Goal: Task Accomplishment & Management: Manage account settings

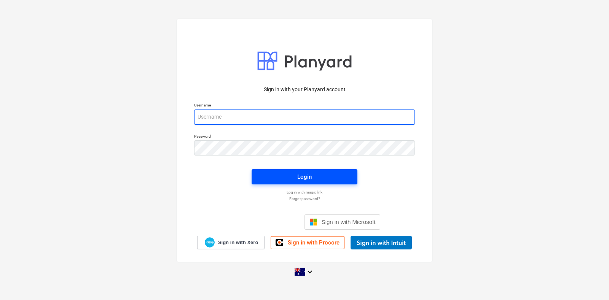
type input "[EMAIL_ADDRESS][DOMAIN_NAME]"
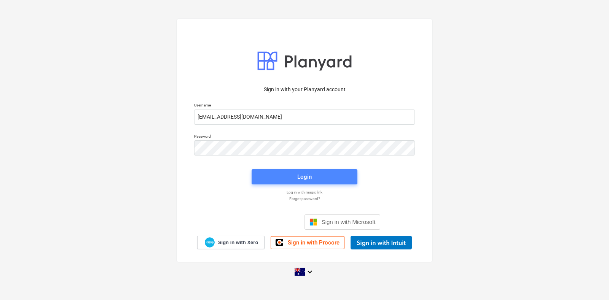
click at [257, 179] on button "Login" at bounding box center [305, 176] width 106 height 15
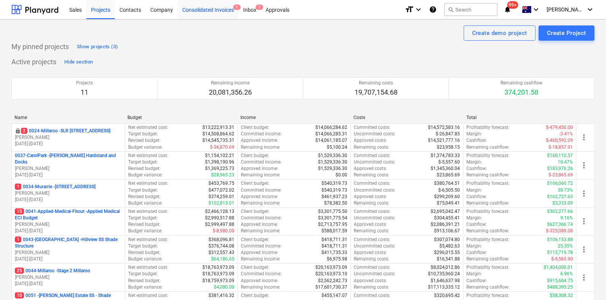
click at [215, 5] on div "Consolidated Invoices 1" at bounding box center [208, 9] width 61 height 19
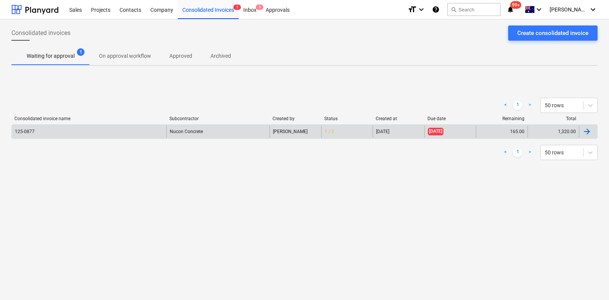
click at [186, 136] on div "Nucon Concrete" at bounding box center [217, 132] width 103 height 12
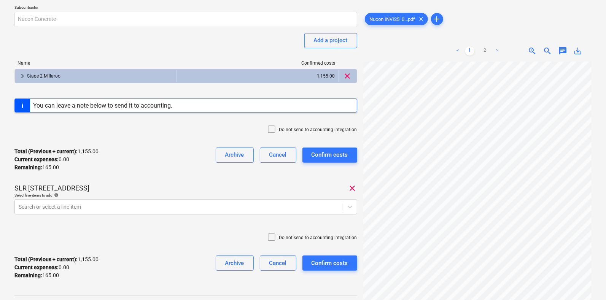
scroll to position [241, 0]
click at [375, 58] on div "< 1 2 > zoom_in zoom_out chat 0 save_alt" at bounding box center [478, 190] width 229 height 300
drag, startPoint x: 472, startPoint y: 48, endPoint x: 488, endPoint y: 52, distance: 16.1
click at [478, 50] on ul "< 1 2 >" at bounding box center [478, 50] width 72 height 9
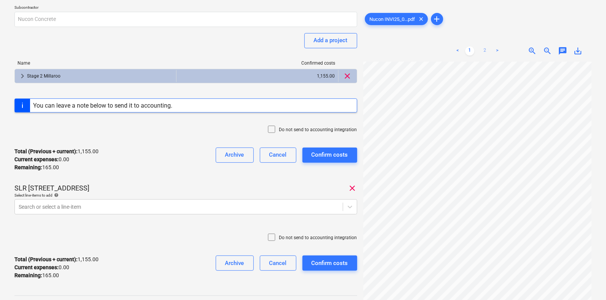
click at [489, 52] on link "2" at bounding box center [485, 50] width 9 height 9
click at [606, 161] on html "Sales Projects Contacts Company Consolidated Invoices 1 Inbox 1 Approvals forma…" at bounding box center [303, 77] width 606 height 300
click at [606, 169] on div "125-0877 Consolidated invoice total amount 1,320.00 Subcontractor Nucon Concret…" at bounding box center [303, 171] width 606 height 449
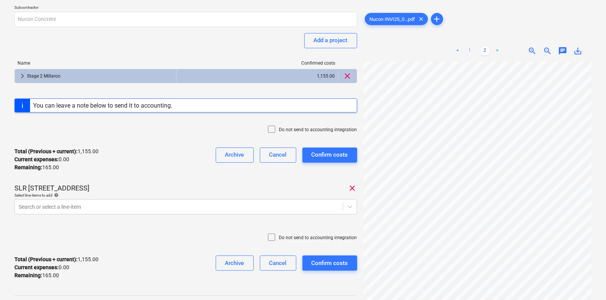
click at [474, 51] on link "1" at bounding box center [470, 50] width 9 height 9
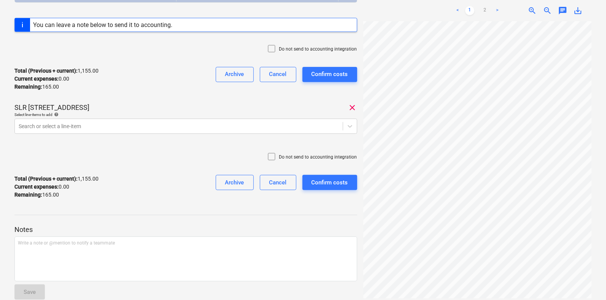
scroll to position [168, 0]
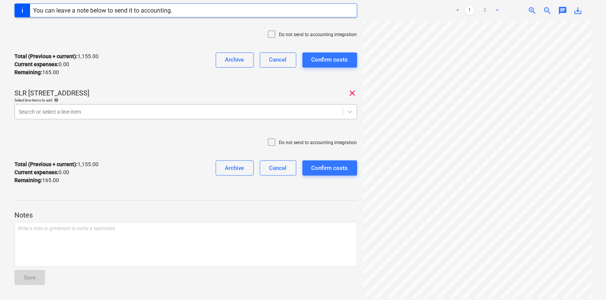
drag, startPoint x: 169, startPoint y: 111, endPoint x: 168, endPoint y: 105, distance: 5.7
click at [168, 109] on div at bounding box center [179, 112] width 320 height 8
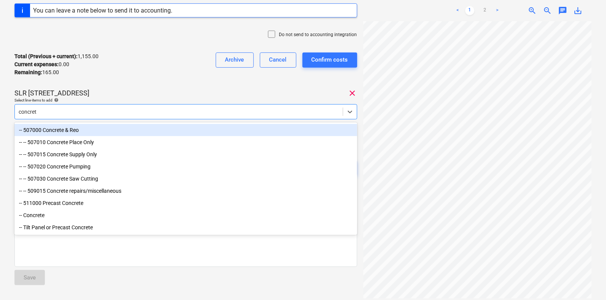
type input "concrete"
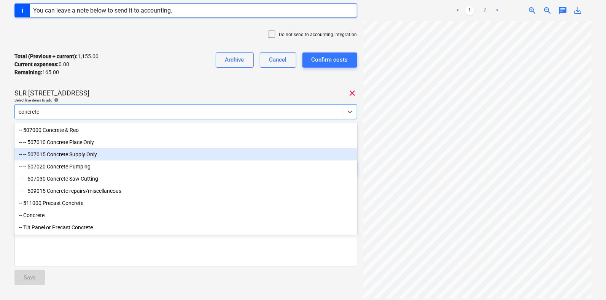
click at [129, 154] on div "-- -- 507015 Concrete Supply Only" at bounding box center [185, 154] width 343 height 12
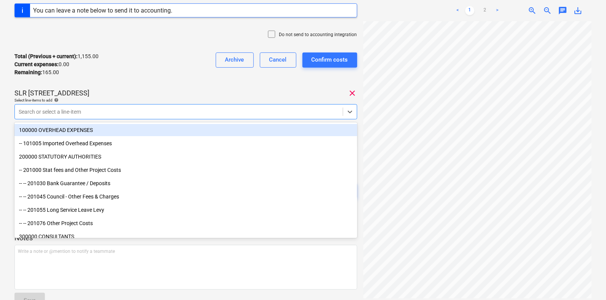
click at [147, 97] on div "SLR 2 Millaroo Drive clear" at bounding box center [185, 93] width 343 height 9
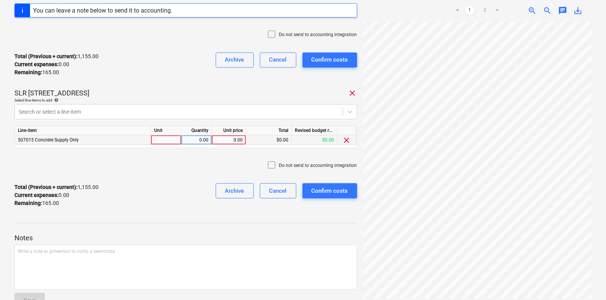
click at [0, 0] on div "507015 Concrete Supply Only 0.00 0.00 $0.00 $0.00 clear" at bounding box center [0, 0] width 0 height 0
click at [161, 148] on div "Line-item Unit Quantity Unit price Total Revised budget remaining 507015 Concre…" at bounding box center [185, 137] width 343 height 23
click at [161, 136] on div at bounding box center [166, 141] width 30 height 10
type input "item"
type input "165"
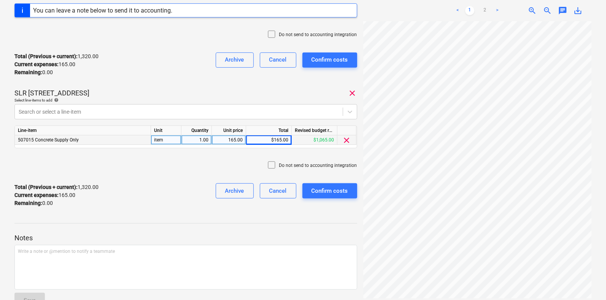
drag, startPoint x: 487, startPoint y: 10, endPoint x: 489, endPoint y: 18, distance: 7.8
click at [487, 10] on link "2" at bounding box center [485, 10] width 9 height 9
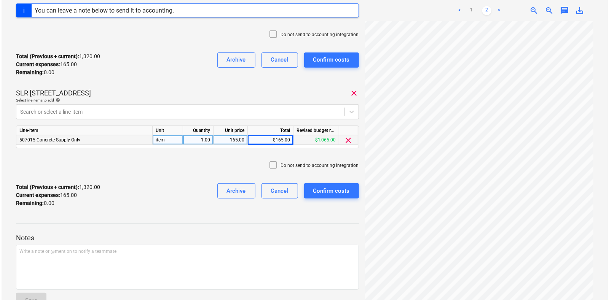
scroll to position [143, 228]
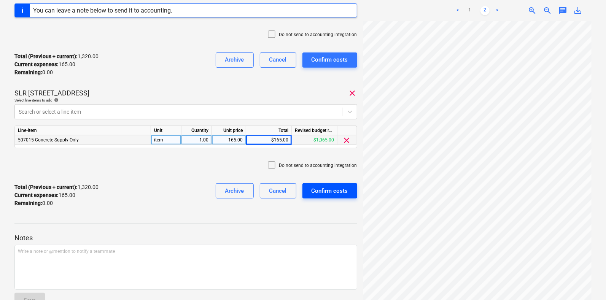
click at [335, 191] on div "Confirm costs" at bounding box center [330, 191] width 37 height 10
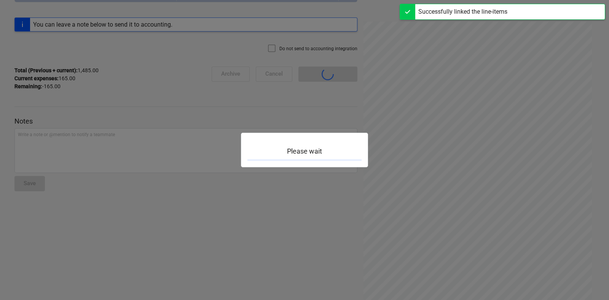
scroll to position [74, 0]
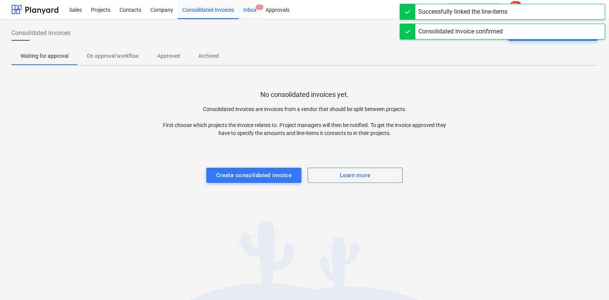
click at [250, 14] on div "Inbox 1" at bounding box center [250, 9] width 22 height 19
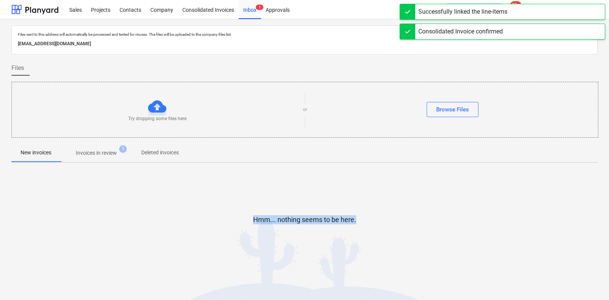
click at [79, 161] on div "Files sent to this address will automatically be processed and tested for virus…" at bounding box center [304, 155] width 586 height 258
click at [82, 156] on p "Invoices in review" at bounding box center [96, 153] width 41 height 8
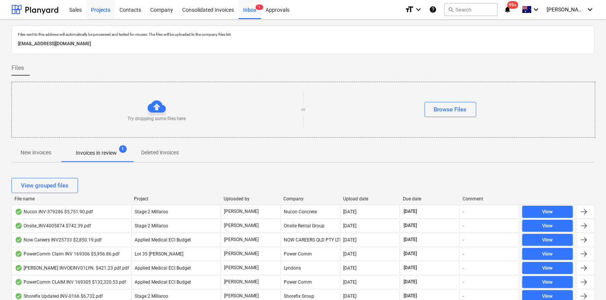
click at [95, 16] on div "Projects" at bounding box center [100, 9] width 29 height 19
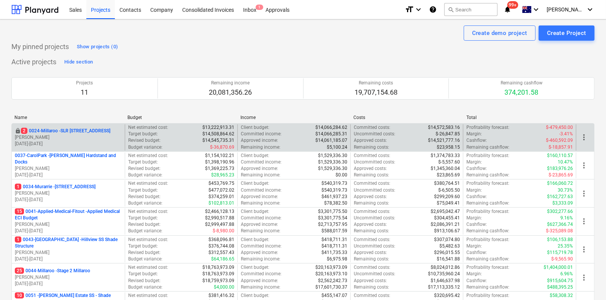
click at [97, 126] on div "locked 2 0024-Millaroo - SLR 2 Millaroo Drive S. Keane 10.06.2024 - 31.07.2025" at bounding box center [68, 137] width 113 height 26
click at [103, 142] on p "10.06.2024 - 31.07.2025" at bounding box center [68, 144] width 107 height 6
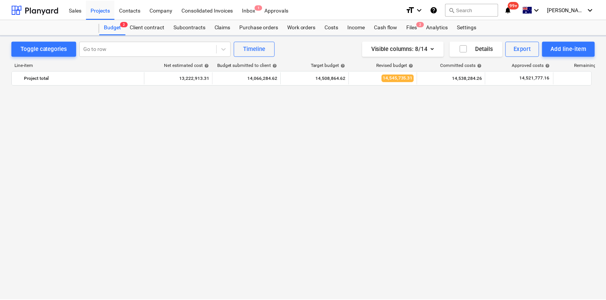
scroll to position [560, 0]
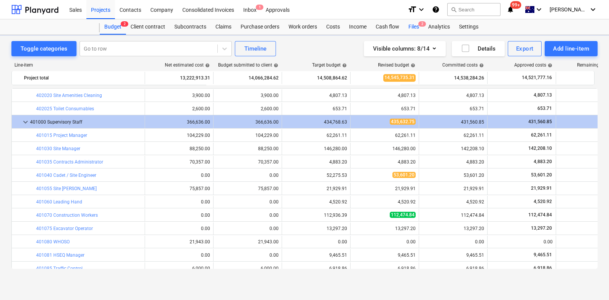
click at [413, 25] on div "Files 2" at bounding box center [414, 26] width 20 height 15
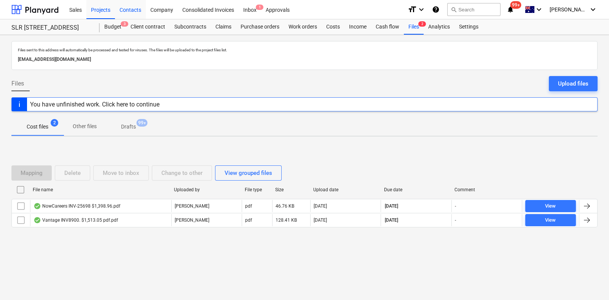
drag, startPoint x: 99, startPoint y: 17, endPoint x: 115, endPoint y: 2, distance: 21.3
click at [100, 16] on div "Projects" at bounding box center [100, 9] width 29 height 19
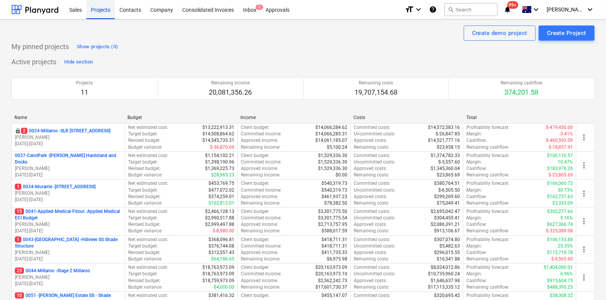
click at [101, 5] on div "Projects" at bounding box center [100, 9] width 29 height 19
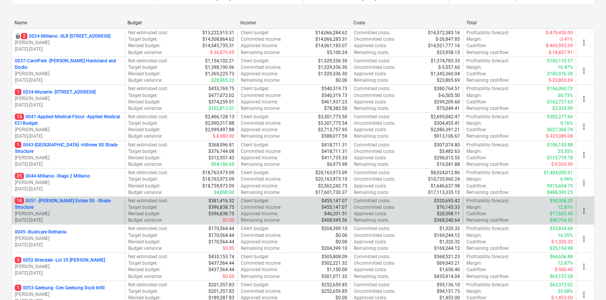
scroll to position [143, 0]
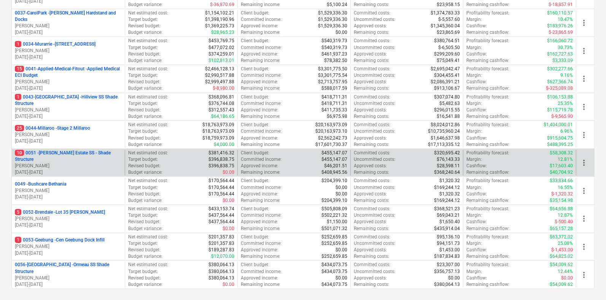
click at [59, 156] on p "10 0051 - Patrick Estate SS - Shade Structure" at bounding box center [68, 156] width 107 height 13
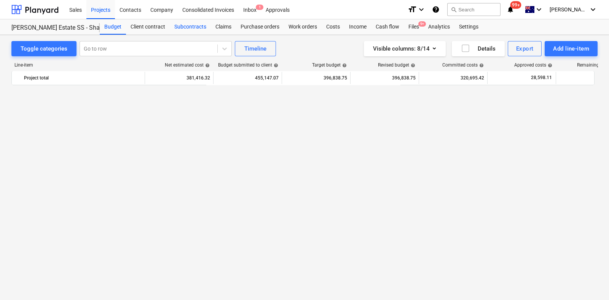
click at [205, 22] on div "Subcontracts" at bounding box center [190, 26] width 41 height 15
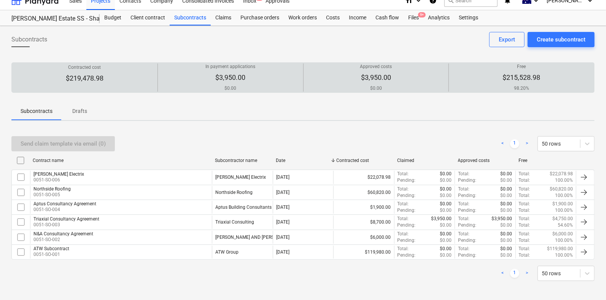
scroll to position [10, 0]
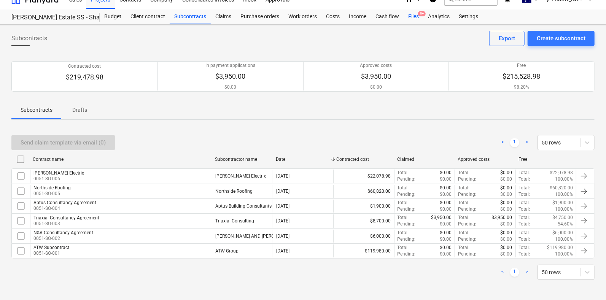
click at [415, 19] on div "Files 9+" at bounding box center [414, 16] width 20 height 15
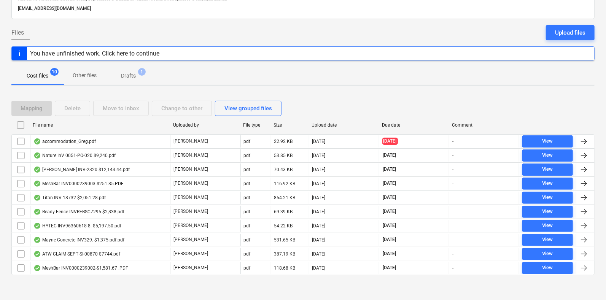
scroll to position [52, 0]
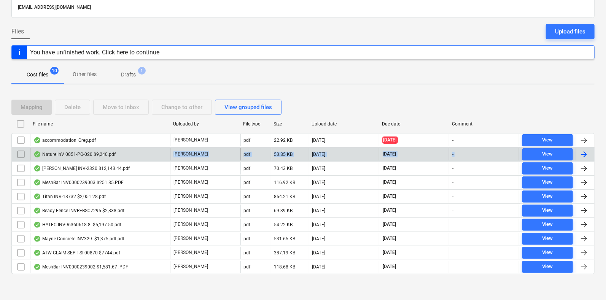
click at [131, 159] on div "accommodation_Greg.pdf J. Keane pdf 22.92 KB 24.09.2025 19.09.2025 - View Natur…" at bounding box center [303, 203] width 584 height 141
click at [128, 156] on div "Nature InV 0051-PO-020 $9,240.pdf" at bounding box center [100, 154] width 140 height 12
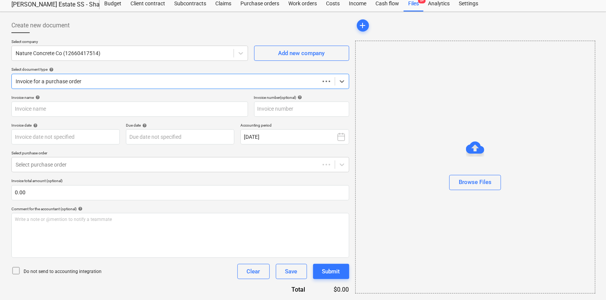
scroll to position [22, 0]
type input "0051-PO-020"
type input "24 Sep 2025"
type input "08 Oct 2025"
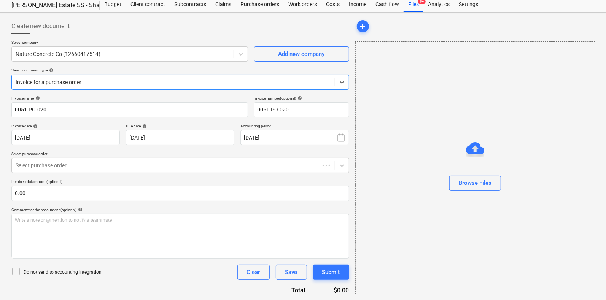
click at [88, 83] on div at bounding box center [174, 82] width 316 height 8
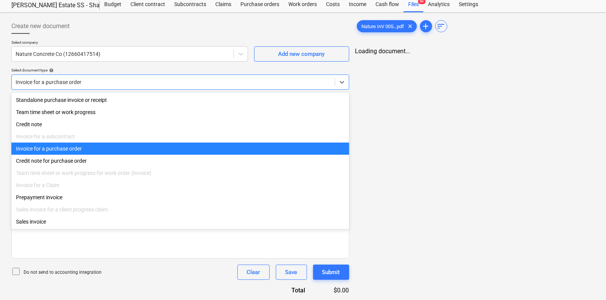
click at [99, 151] on div "Invoice for a purchase order" at bounding box center [180, 149] width 338 height 12
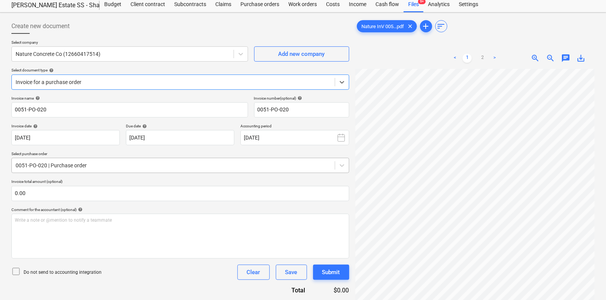
click at [96, 168] on div at bounding box center [174, 166] width 316 height 8
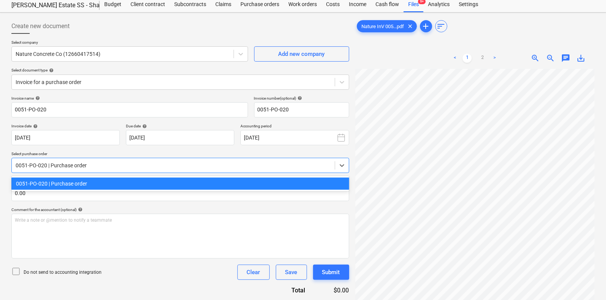
click at [97, 168] on div at bounding box center [174, 166] width 316 height 8
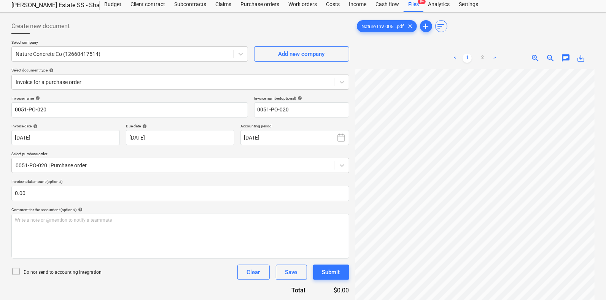
scroll to position [219, 61]
click at [606, 191] on html "Sales Projects Contacts Company Consolidated Invoices Inbox 1 Approvals format_…" at bounding box center [303, 128] width 606 height 300
click at [110, 147] on div "Invoice name help 0051-PO-020 Invoice number (optional) help 0051-PO-020 Invoic…" at bounding box center [180, 249] width 338 height 307
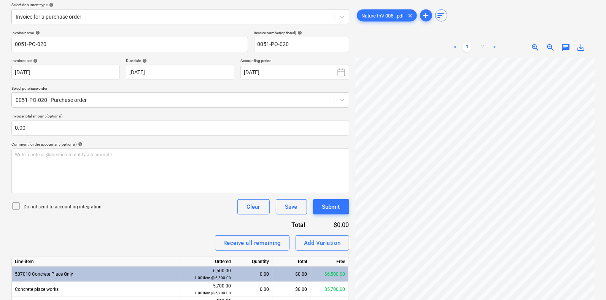
scroll to position [131, 0]
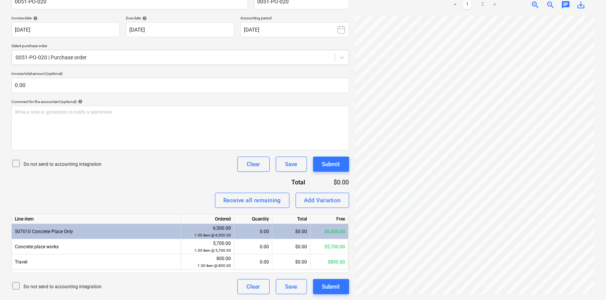
click at [606, 153] on html "Sales Projects Contacts Company Consolidated Invoices Inbox 1 Approvals format_…" at bounding box center [303, 19] width 606 height 300
click at [242, 200] on div "Create new document Select company Nature Concrete Co (12660417514) Add new com…" at bounding box center [303, 103] width 590 height 390
click at [488, 9] on div "< 1 2 >" at bounding box center [475, 4] width 76 height 21
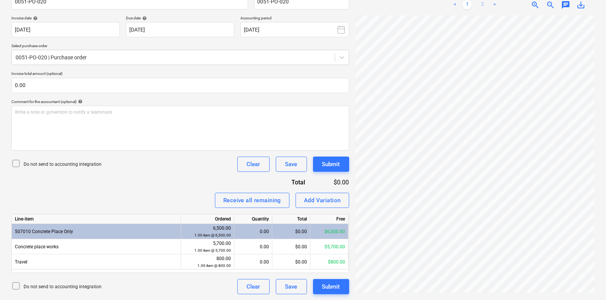
click at [485, 6] on link "2" at bounding box center [482, 4] width 9 height 9
click at [570, 170] on html "Sales Projects Contacts Company Consolidated Invoices Inbox 1 Approvals format_…" at bounding box center [303, 19] width 606 height 300
click at [606, 170] on html "Sales Projects Contacts Company Consolidated Invoices Inbox 1 Approvals format_…" at bounding box center [303, 19] width 606 height 300
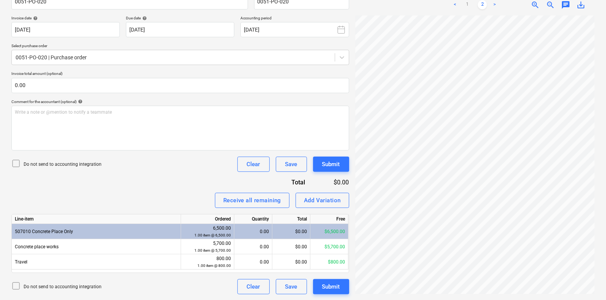
click at [392, 298] on div "Create new document Select company Nature Concrete Co (12660417514) Add new com…" at bounding box center [303, 102] width 606 height 396
drag, startPoint x: 463, startPoint y: 2, endPoint x: 472, endPoint y: 5, distance: 9.0
click at [472, 5] on ul "< 1 2 >" at bounding box center [475, 4] width 76 height 9
drag, startPoint x: 472, startPoint y: 5, endPoint x: 470, endPoint y: 12, distance: 7.1
click at [472, 6] on link "1" at bounding box center [467, 4] width 9 height 9
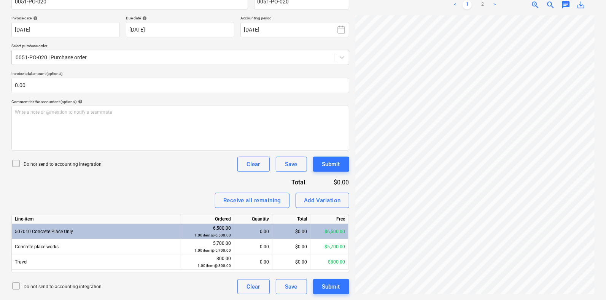
scroll to position [142, 55]
click at [606, 170] on html "Sales Projects Contacts Company Consolidated Invoices Inbox 1 Approvals format_…" at bounding box center [303, 19] width 606 height 300
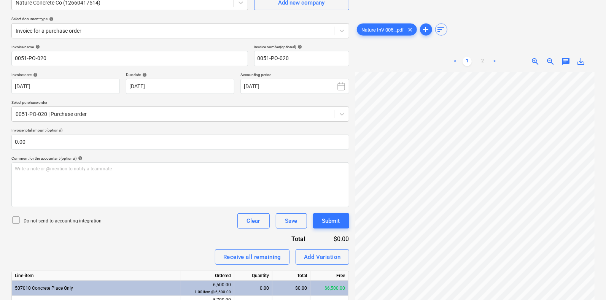
scroll to position [0, 0]
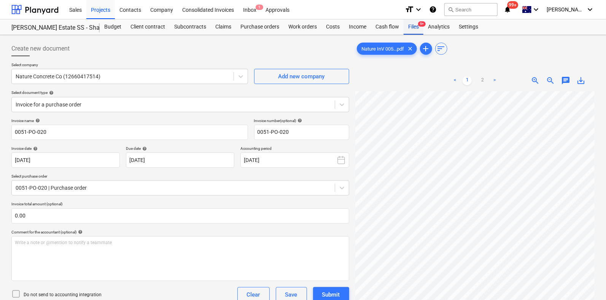
click at [413, 25] on div "Files 9+" at bounding box center [414, 26] width 20 height 15
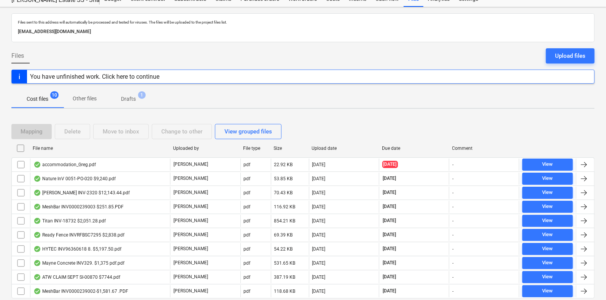
scroll to position [52, 0]
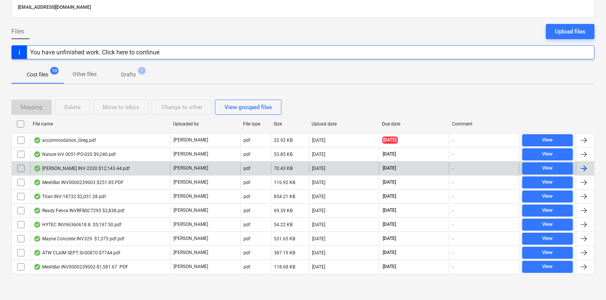
click at [149, 170] on div "Beckett INV-2320 $12,143.44.pdf" at bounding box center [100, 169] width 140 height 12
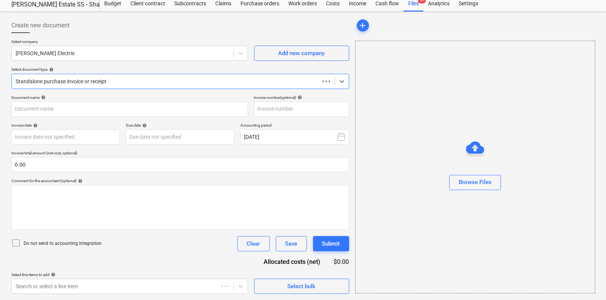
scroll to position [22, 0]
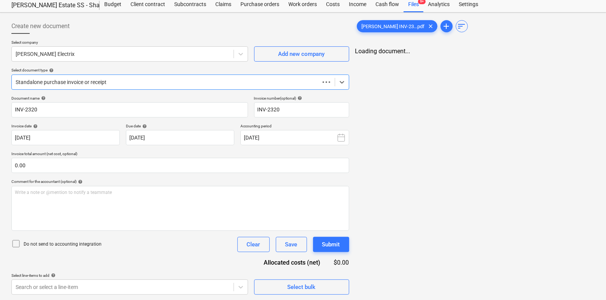
type input "INV-2320"
type input "10 Sep 2025"
type input "30 Oct 2025"
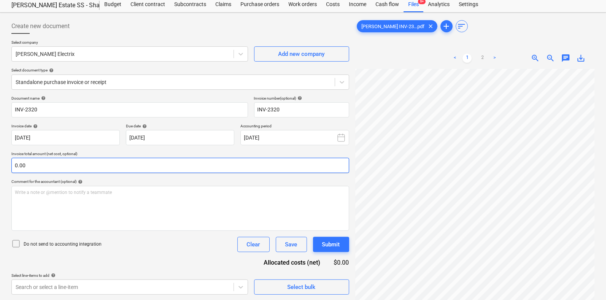
scroll to position [349, 209]
click at [154, 75] on div "Standalone purchase invoice or receipt" at bounding box center [180, 82] width 338 height 15
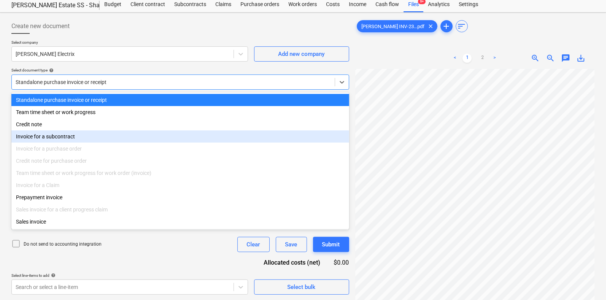
click at [99, 138] on div "Invoice for a subcontract" at bounding box center [180, 137] width 338 height 12
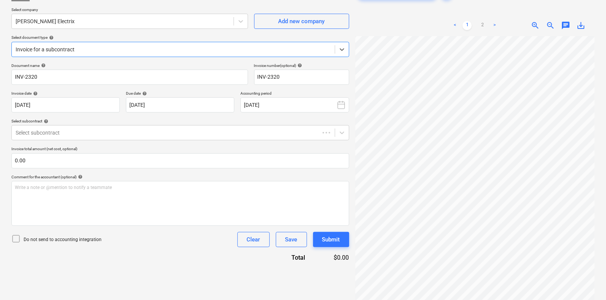
scroll to position [76, 0]
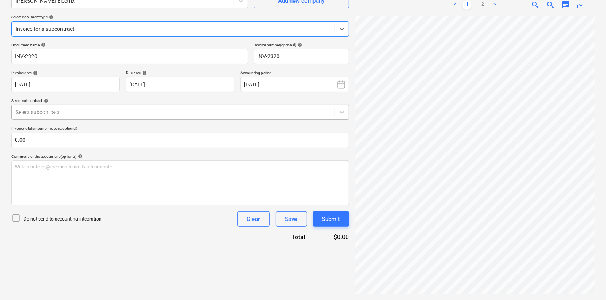
click at [74, 115] on div at bounding box center [174, 112] width 316 height 8
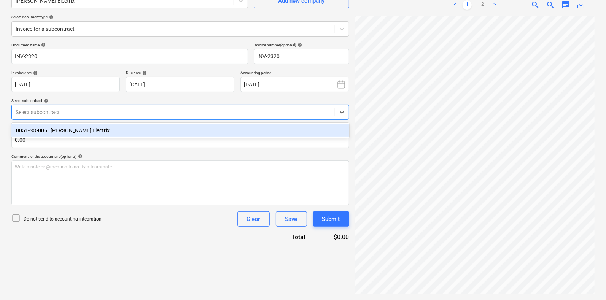
drag, startPoint x: 81, startPoint y: 125, endPoint x: 91, endPoint y: 130, distance: 11.6
click at [81, 125] on div "0051-SO-006 | Beckett Electrix" at bounding box center [180, 130] width 338 height 12
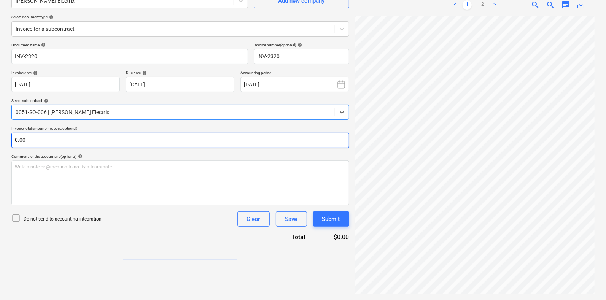
click at [95, 136] on div "Invoice total amount (net cost, optional) 0.00" at bounding box center [180, 137] width 338 height 22
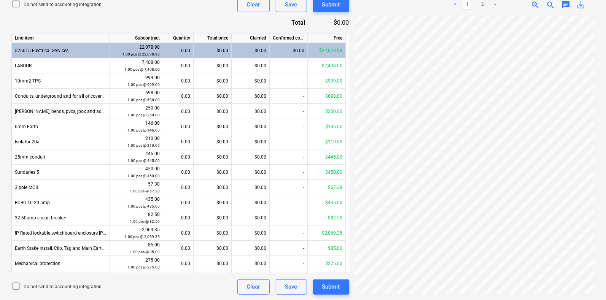
scroll to position [367, 209]
click at [482, 12] on div "< 1 2 >" at bounding box center [475, 4] width 76 height 21
click at [483, 6] on link "2" at bounding box center [482, 4] width 9 height 9
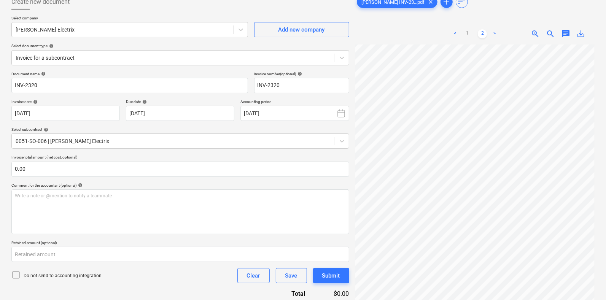
scroll to position [0, 0]
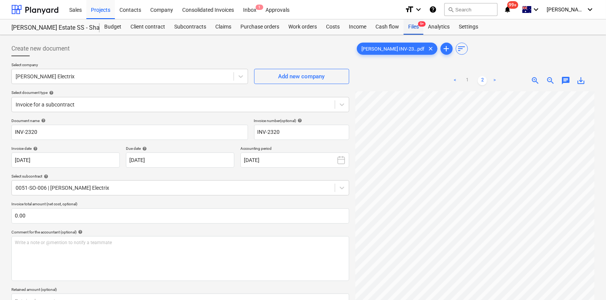
click at [421, 27] on div "Files 9+" at bounding box center [414, 26] width 20 height 15
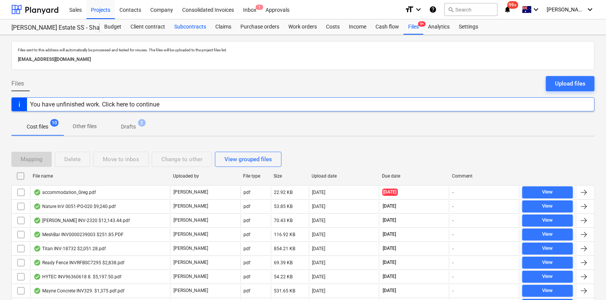
click at [199, 27] on div "Subcontracts" at bounding box center [190, 26] width 41 height 15
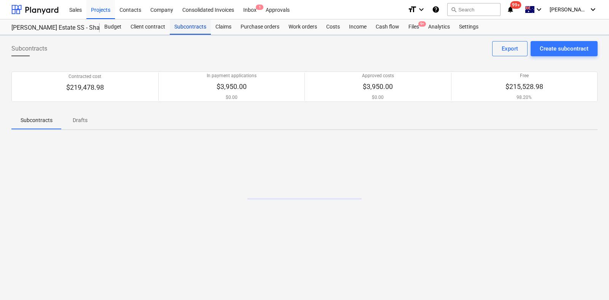
drag, startPoint x: 199, startPoint y: 27, endPoint x: 200, endPoint y: 31, distance: 4.3
click at [199, 27] on div "Subcontracts" at bounding box center [190, 26] width 41 height 15
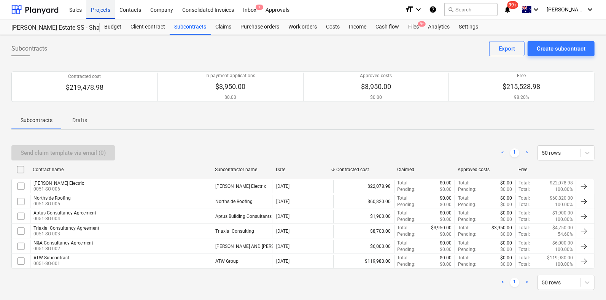
click at [100, 5] on div "Projects" at bounding box center [100, 9] width 29 height 19
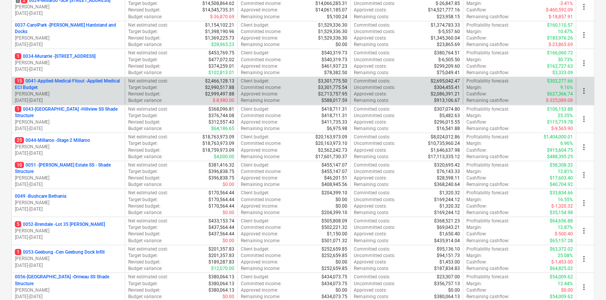
scroll to position [143, 0]
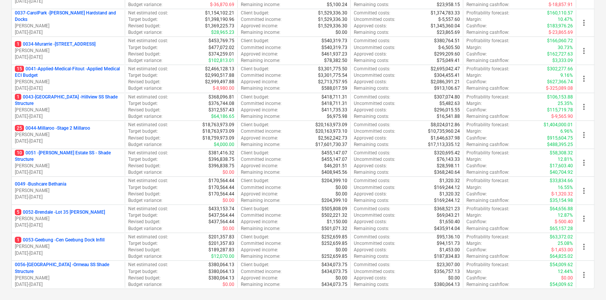
drag, startPoint x: 93, startPoint y: 210, endPoint x: 93, endPoint y: 214, distance: 3.8
click at [93, 213] on p "5 0052-Brendale - Lot 35 [PERSON_NAME]" at bounding box center [60, 212] width 90 height 6
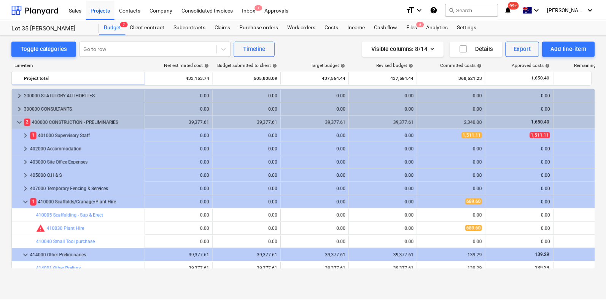
scroll to position [66, 0]
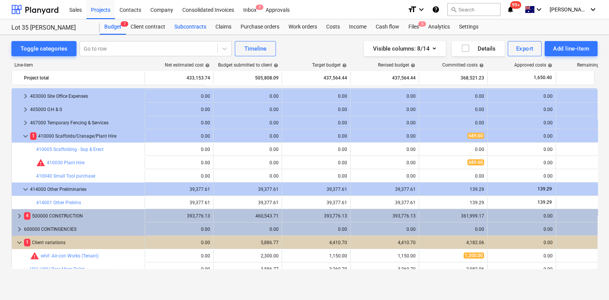
click at [180, 29] on div "Subcontracts" at bounding box center [190, 26] width 41 height 15
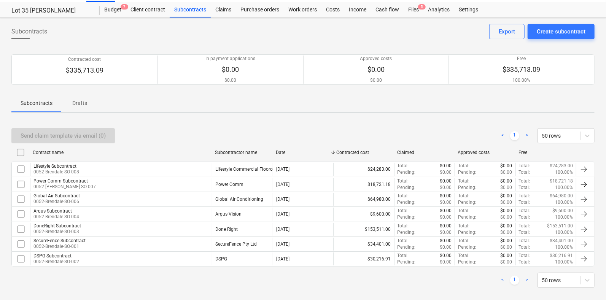
scroll to position [25, 0]
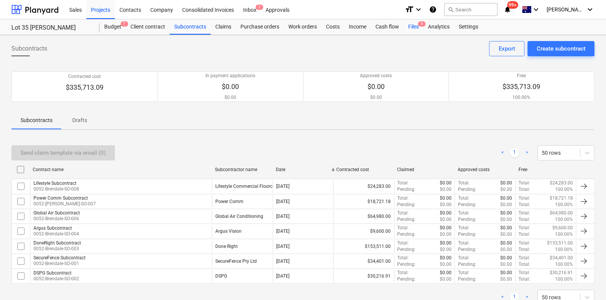
click at [411, 24] on div "Files 5" at bounding box center [414, 26] width 20 height 15
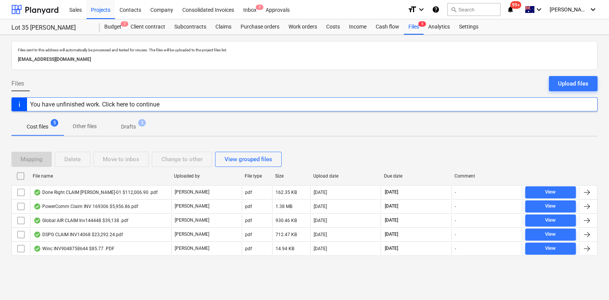
click at [129, 268] on div "Mapping Delete Move to inbox Change to other View grouped files File name Uploa…" at bounding box center [304, 207] width 586 height 129
click at [203, 27] on div "Subcontracts" at bounding box center [190, 26] width 41 height 15
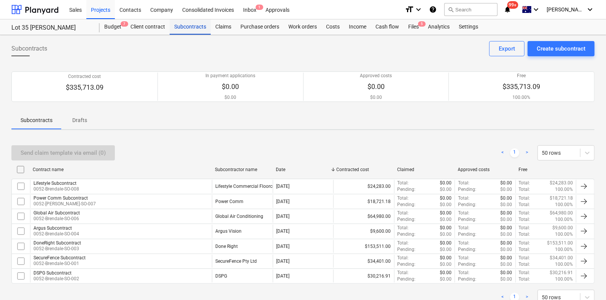
click at [187, 24] on div "Subcontracts" at bounding box center [190, 26] width 41 height 15
click at [185, 26] on div "Subcontracts" at bounding box center [190, 26] width 41 height 15
click at [81, 18] on div "Sales" at bounding box center [76, 9] width 22 height 19
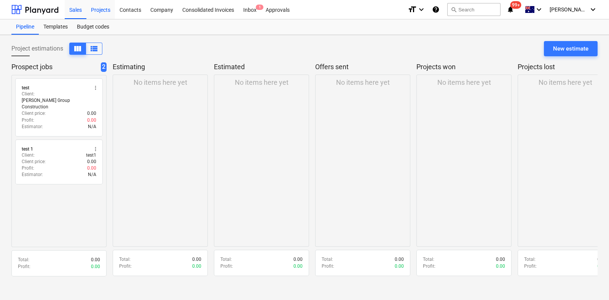
click at [108, 17] on div "Projects" at bounding box center [100, 9] width 29 height 19
click at [106, 18] on div "Projects" at bounding box center [100, 9] width 29 height 19
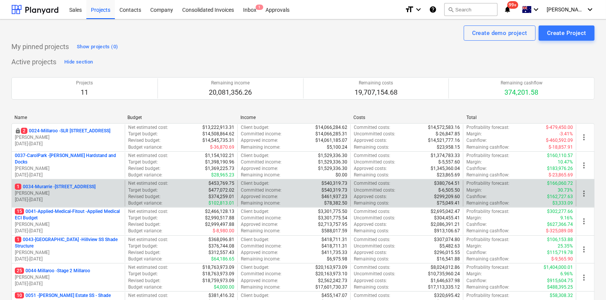
scroll to position [143, 0]
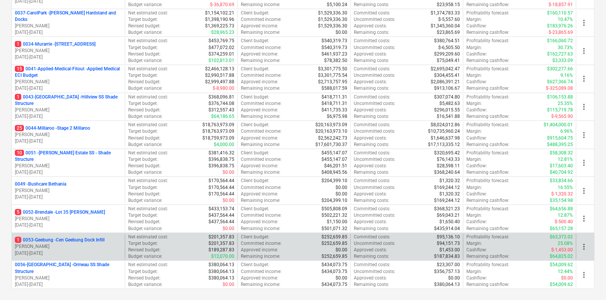
click at [52, 241] on p "1 0053-Geebung - Cen Geebung Dock Infill" at bounding box center [60, 240] width 90 height 6
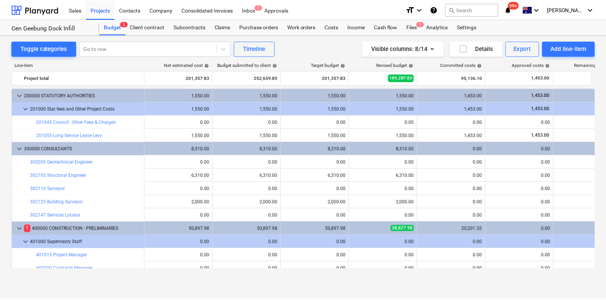
scroll to position [143, 0]
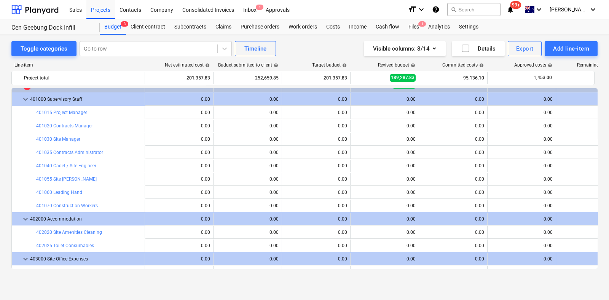
click at [190, 35] on div "Cen Geebung Dock Infill Budget 3 Client contract Subcontracts Claims Purchase o…" at bounding box center [304, 27] width 609 height 16
click at [193, 26] on div "Subcontracts" at bounding box center [190, 26] width 41 height 15
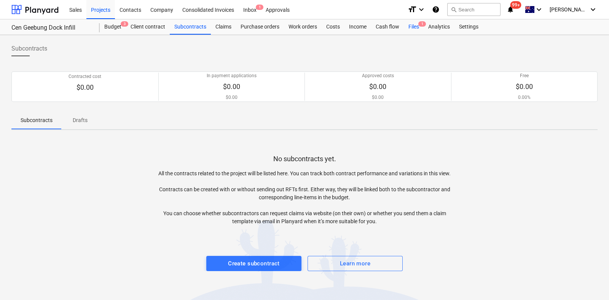
click at [424, 26] on span "1" at bounding box center [422, 23] width 8 height 5
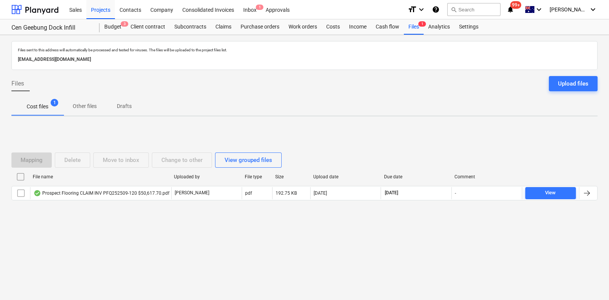
click at [383, 265] on div "Files sent to this address will automatically be processed and tested for virus…" at bounding box center [304, 167] width 609 height 265
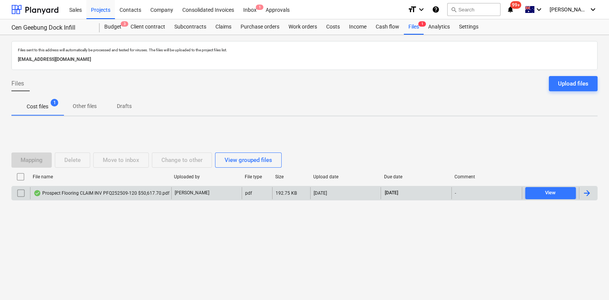
click at [92, 190] on div "Prospect Flooring CLAIM INV PFQ252509-120 $50,617.70.pdf" at bounding box center [101, 193] width 136 height 6
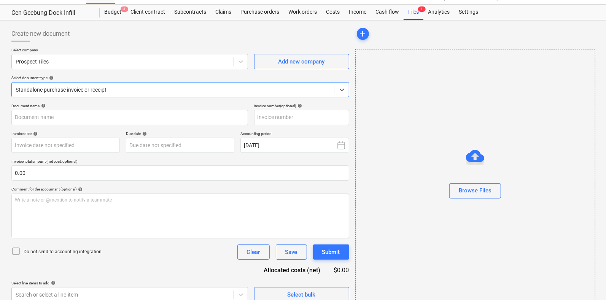
type input "PFQ252509-120"
type input "15 Sep 2025"
type input "[DATE]"
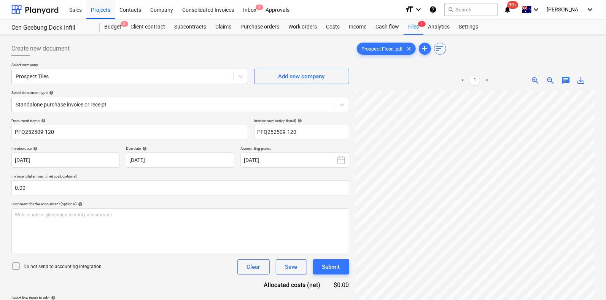
click at [592, 242] on div at bounding box center [475, 230] width 239 height 279
click at [606, 268] on html "Sales Projects Contacts Company Consolidated Invoices Inbox 1 Approvals format_…" at bounding box center [303, 150] width 606 height 300
click at [405, 24] on div "Files 1" at bounding box center [414, 26] width 20 height 15
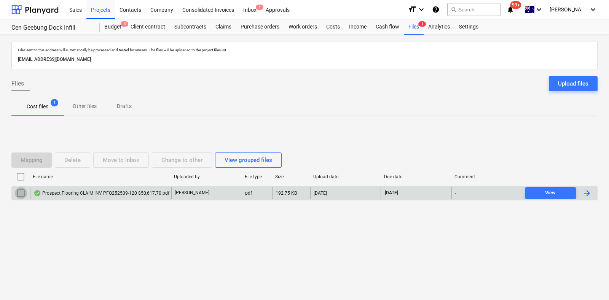
click at [18, 190] on input "checkbox" at bounding box center [21, 193] width 12 height 12
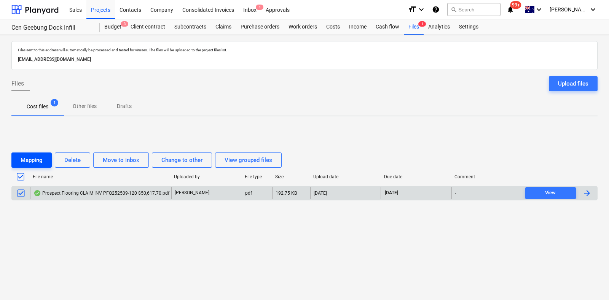
click at [31, 163] on div "Mapping" at bounding box center [32, 160] width 22 height 10
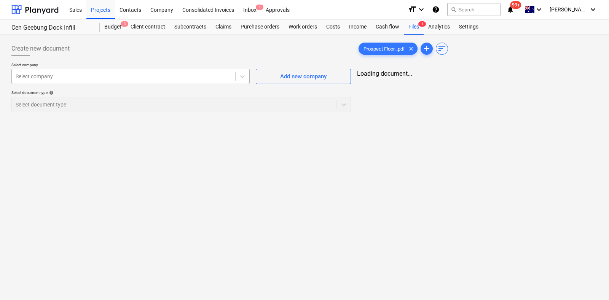
click at [156, 78] on div at bounding box center [124, 77] width 216 height 8
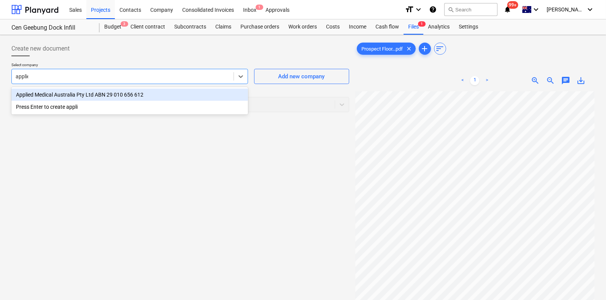
type input "applied"
click at [157, 81] on div "applied" at bounding box center [123, 76] width 222 height 11
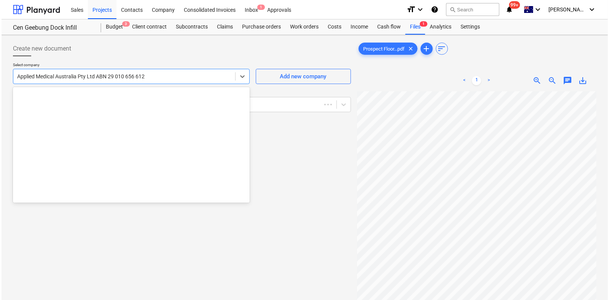
scroll to position [772, 0]
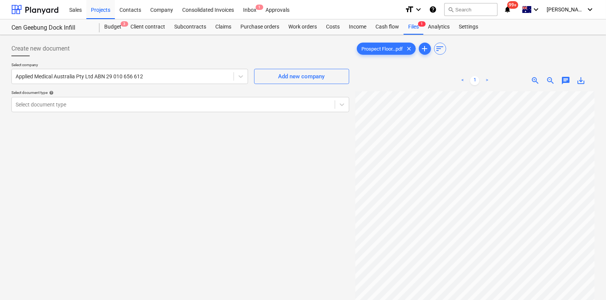
click at [195, 50] on div "Create new document" at bounding box center [180, 48] width 338 height 15
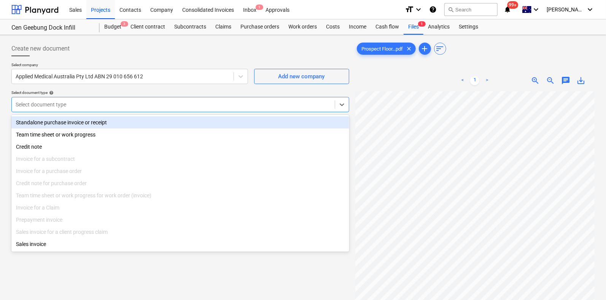
click at [195, 109] on div "Select document type" at bounding box center [173, 104] width 323 height 11
click at [183, 124] on div "Standalone purchase invoice or receipt" at bounding box center [180, 122] width 338 height 12
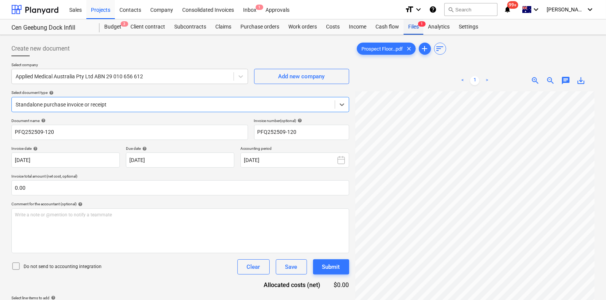
click at [408, 24] on div "Files 1" at bounding box center [414, 26] width 20 height 15
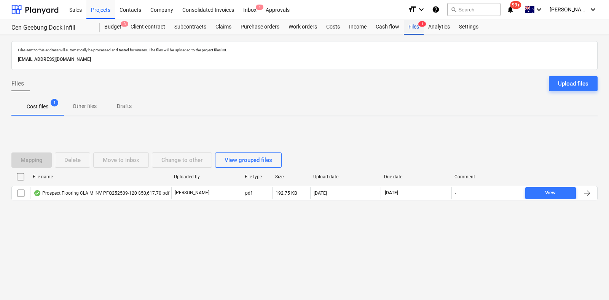
click at [408, 24] on div "Files 1" at bounding box center [414, 26] width 20 height 15
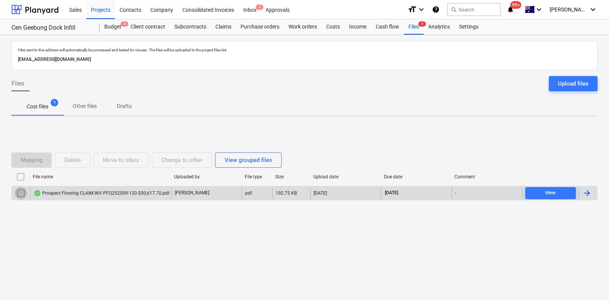
click at [20, 192] on input "checkbox" at bounding box center [21, 193] width 12 height 12
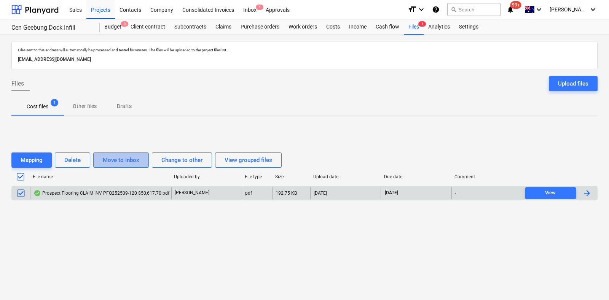
click at [120, 155] on div "Move to inbox" at bounding box center [121, 160] width 37 height 10
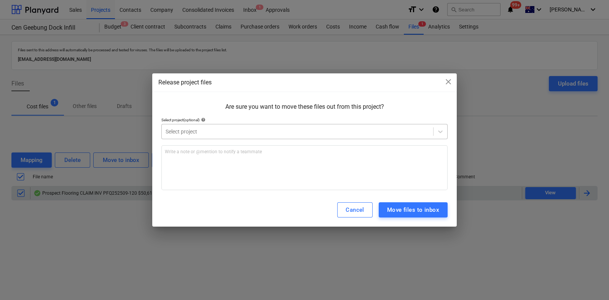
click at [230, 138] on div "Select project" at bounding box center [304, 131] width 286 height 15
type input "app"
click at [431, 193] on div "Release project files close Are sure you want to move these files out from this…" at bounding box center [304, 149] width 305 height 153
drag, startPoint x: 434, startPoint y: 204, endPoint x: 434, endPoint y: 210, distance: 6.5
click at [434, 206] on button "Move files to project" at bounding box center [411, 209] width 73 height 15
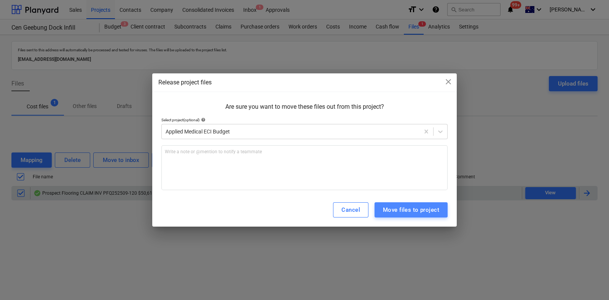
click at [434, 210] on div "Move files to project" at bounding box center [411, 210] width 56 height 10
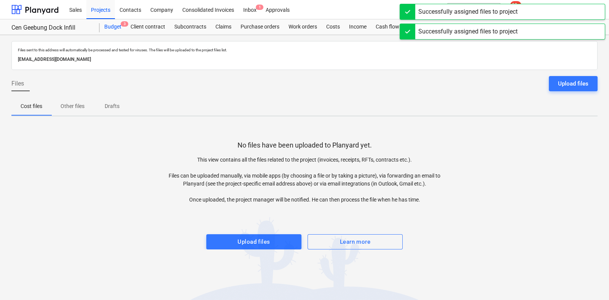
click at [115, 23] on header "Sales Projects Contacts Company Consolidated Invoices Inbox 1 Approvals format_…" at bounding box center [304, 17] width 609 height 35
click at [116, 26] on div "Budget 3" at bounding box center [113, 26] width 26 height 15
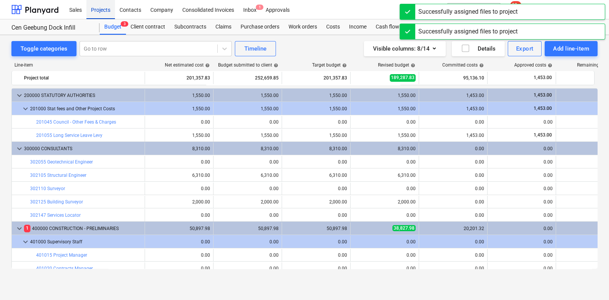
click at [99, 12] on div "Projects" at bounding box center [100, 9] width 29 height 19
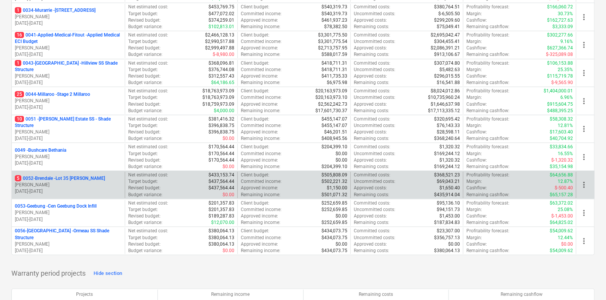
scroll to position [190, 0]
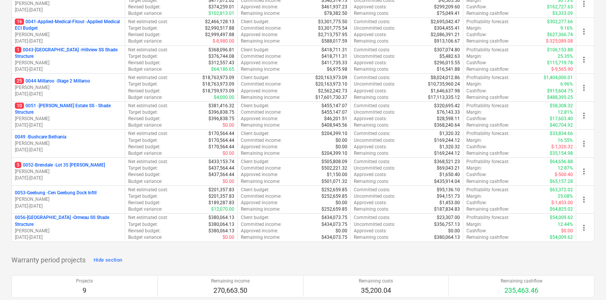
click at [59, 166] on p "5 0052-Brendale - Lot 35 [PERSON_NAME]" at bounding box center [60, 165] width 90 height 6
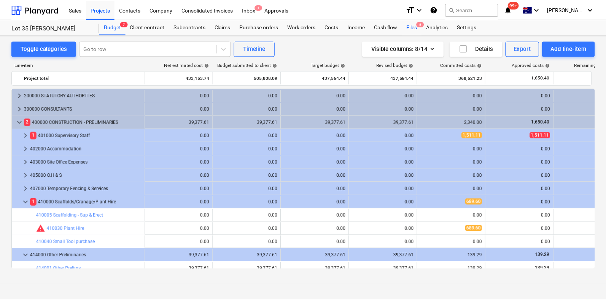
scroll to position [66, 0]
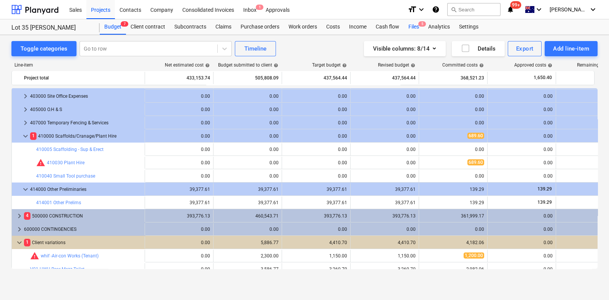
click at [418, 25] on span "5" at bounding box center [422, 23] width 8 height 5
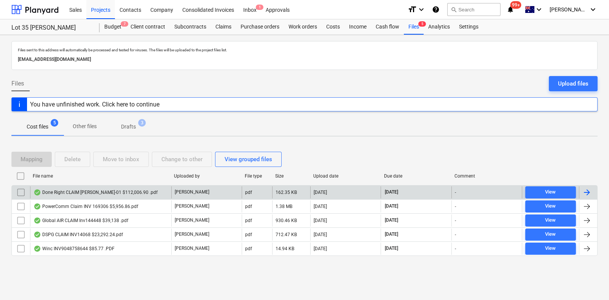
click at [108, 195] on div "Done Right CLAIM [PERSON_NAME]-01 $112,006.90 .pdf" at bounding box center [100, 193] width 141 height 12
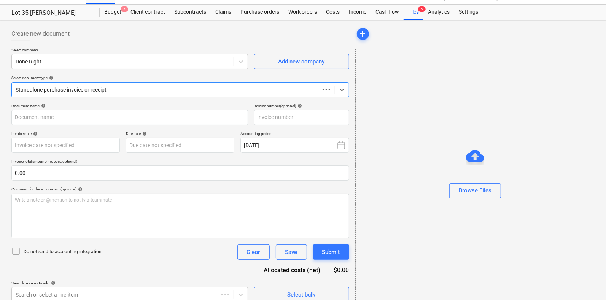
scroll to position [22, 0]
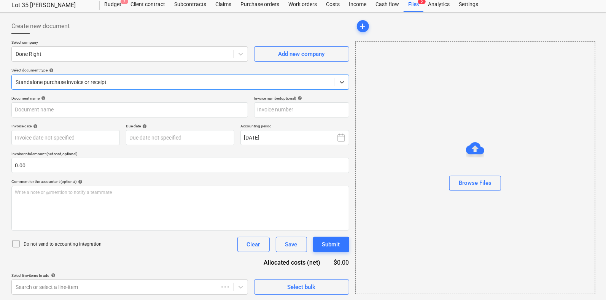
type input "[PERSON_NAME]-01"
type input "[DATE]"
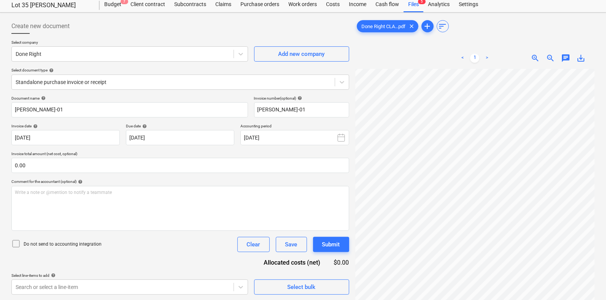
scroll to position [190, 49]
click at [584, 57] on span "save_alt" at bounding box center [581, 58] width 9 height 9
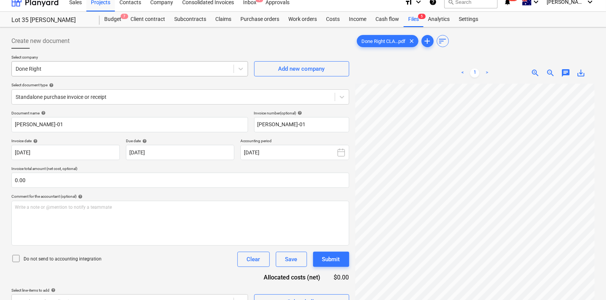
scroll to position [0, 0]
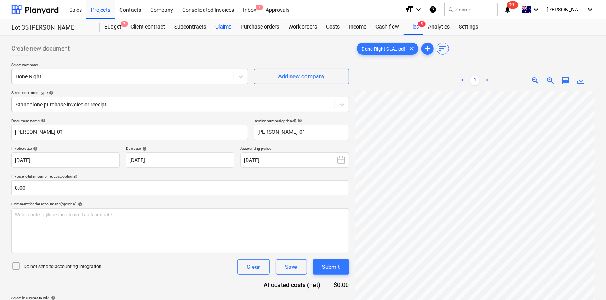
click at [224, 25] on div "Claims" at bounding box center [223, 26] width 25 height 15
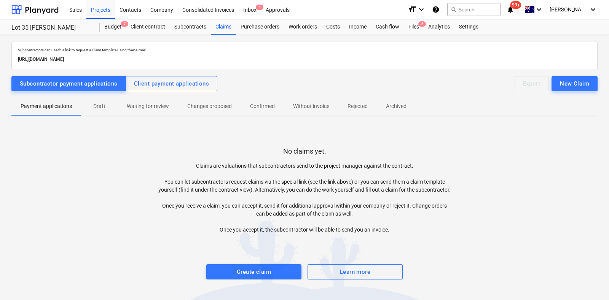
click at [181, 40] on div "Subcontractors can use this link to request a Claim template using their e-mail…" at bounding box center [304, 167] width 609 height 265
click at [180, 33] on div "Subcontracts" at bounding box center [190, 26] width 41 height 15
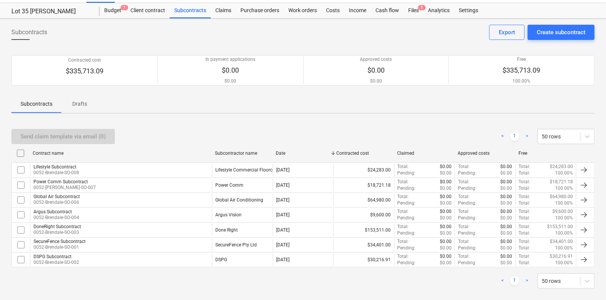
scroll to position [25, 0]
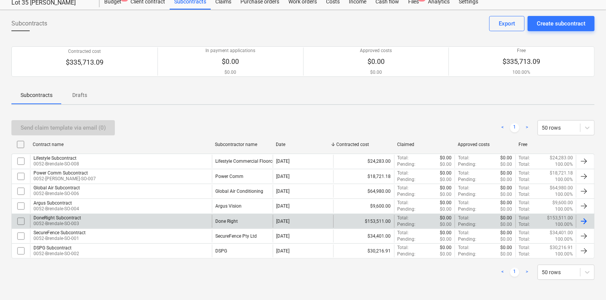
click at [80, 223] on div "DoneRight Subcontract 0052-Brendale-SO-003" at bounding box center [121, 221] width 182 height 13
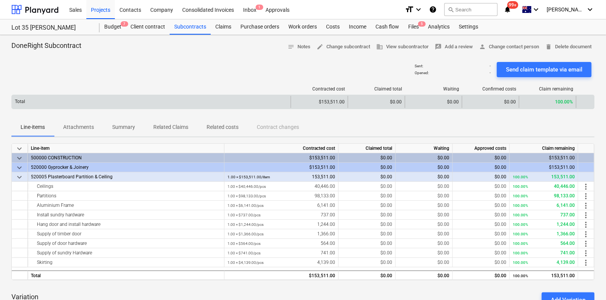
scroll to position [47, 0]
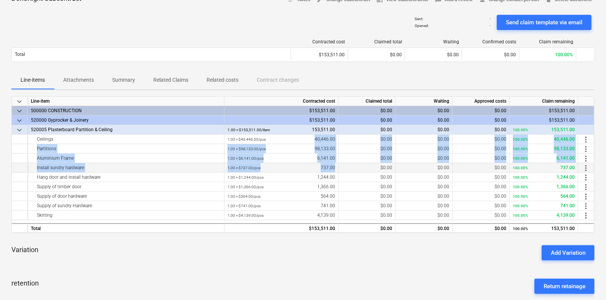
drag, startPoint x: 299, startPoint y: 138, endPoint x: 343, endPoint y: 163, distance: 51.0
click at [343, 163] on div "keyboard_arrow_down Line-item Contracted cost Claimed total Waiting Approved co…" at bounding box center [303, 164] width 584 height 137
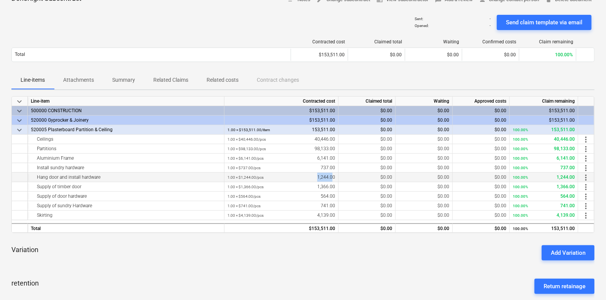
drag, startPoint x: 309, startPoint y: 174, endPoint x: 334, endPoint y: 175, distance: 24.4
click at [334, 175] on div "1.00 × $1,244.00 / pcs 1,244.00" at bounding box center [282, 178] width 108 height 10
drag, startPoint x: 318, startPoint y: 187, endPoint x: 330, endPoint y: 185, distance: 12.0
click at [330, 185] on div "1.00 × $1,366.00 / pcs 1,366.00" at bounding box center [282, 187] width 108 height 10
click at [331, 185] on div "1.00 × $1,366.00 / pcs 1,366.00" at bounding box center [282, 187] width 108 height 10
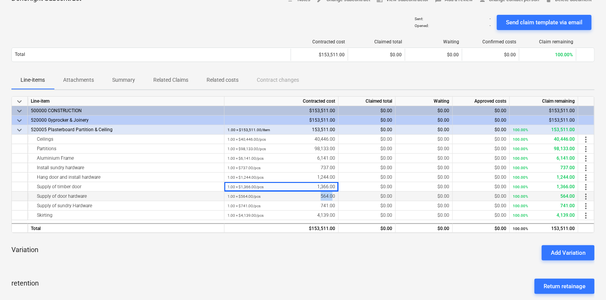
drag, startPoint x: 322, startPoint y: 195, endPoint x: 336, endPoint y: 195, distance: 14.1
click at [335, 195] on div "1.00 × $564.00 / pcs 564.00" at bounding box center [282, 197] width 114 height 10
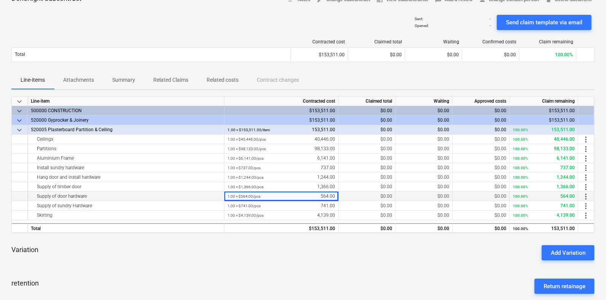
click at [337, 195] on div "1.00 × $564.00 / pcs 564.00" at bounding box center [282, 197] width 114 height 10
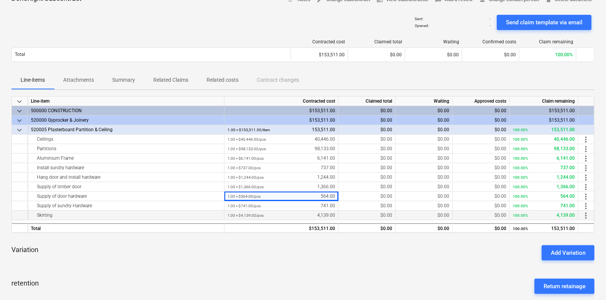
drag, startPoint x: 324, startPoint y: 210, endPoint x: 334, endPoint y: 210, distance: 10.7
click at [334, 211] on div "1.00 × $4,139.00 / pcs 4,139.00" at bounding box center [282, 216] width 108 height 10
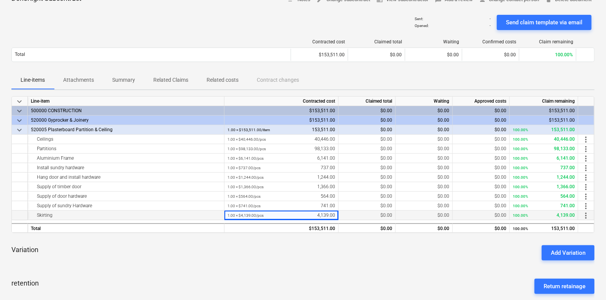
click at [334, 211] on div "1.00 × $4,139.00 / pcs 4,139.00" at bounding box center [282, 216] width 108 height 10
drag, startPoint x: 320, startPoint y: 213, endPoint x: 333, endPoint y: 213, distance: 12.6
click at [333, 213] on div "1.00 × $4,139.00 / pcs 4,139.00" at bounding box center [282, 216] width 108 height 10
click at [335, 212] on div "1.00 × $4,139.00 / pcs 4,139.00" at bounding box center [282, 216] width 108 height 10
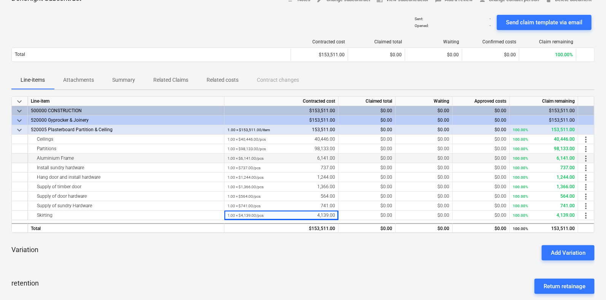
click at [320, 157] on div "1.00 × $6,141.00 / pcs 6,141.00" at bounding box center [282, 159] width 108 height 10
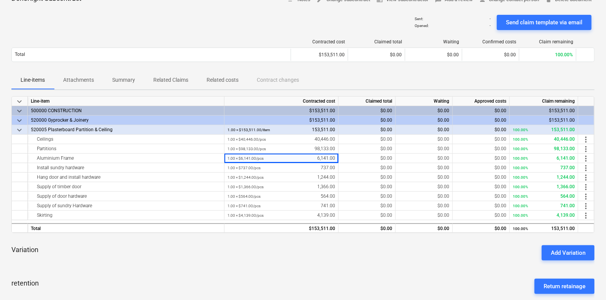
click at [322, 70] on div "Contracted cost Claimed total Waiting Confirmed costs Claim remaining Total $15…" at bounding box center [303, 52] width 584 height 38
drag, startPoint x: 311, startPoint y: 138, endPoint x: 367, endPoint y: 139, distance: 56.4
click at [0, 0] on div "Ceilings 1.00 × $40,446.00 / pcs 40,446.00 $0.00 $0.00 $0.00 100.00% 40,446.00 …" at bounding box center [0, 0] width 0 height 0
drag, startPoint x: 329, startPoint y: 147, endPoint x: 334, endPoint y: 144, distance: 5.9
click at [330, 147] on div "1.00 × $98,133.00 / pcs 98,133.00" at bounding box center [282, 149] width 108 height 10
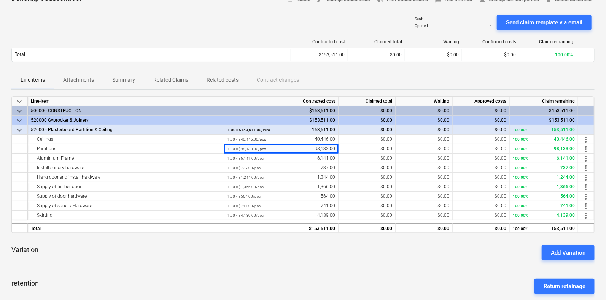
click at [341, 86] on div "Line-items Attachments Summary Related Claims Related costs Contract changes" at bounding box center [303, 80] width 584 height 18
click at [319, 81] on div "Line-items Attachments Summary Related Claims Related costs Contract changes" at bounding box center [303, 80] width 584 height 18
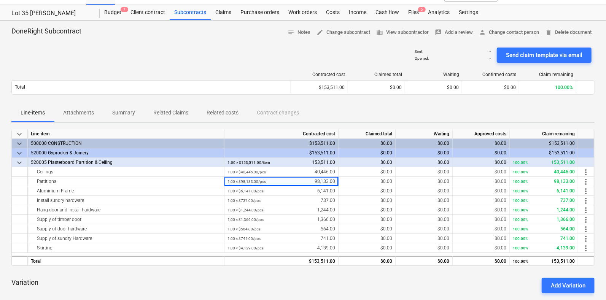
scroll to position [0, 0]
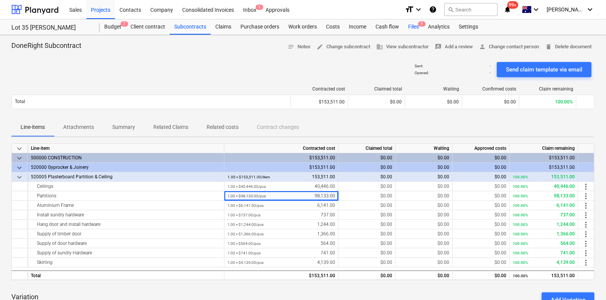
click at [415, 29] on div "Files 5" at bounding box center [414, 26] width 20 height 15
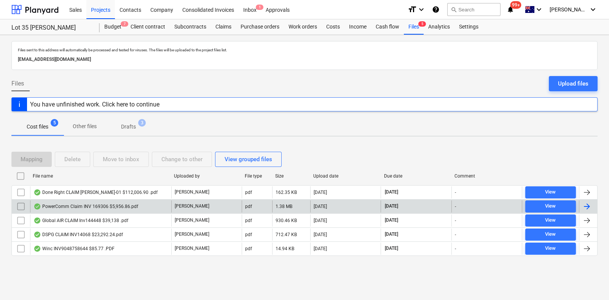
click at [123, 205] on div "PowerComm Claim INV 169306 $5,956.86.pdf" at bounding box center [85, 207] width 105 height 6
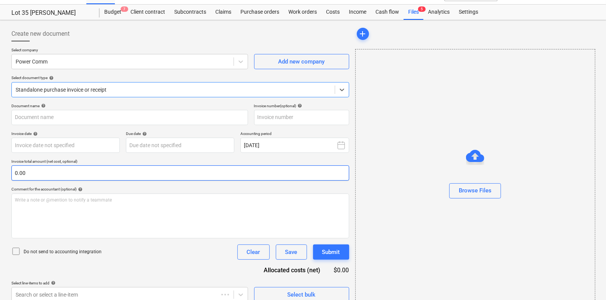
scroll to position [22, 0]
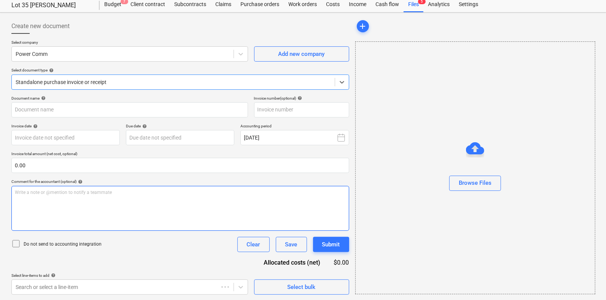
type input "169306"
type input "[DATE]"
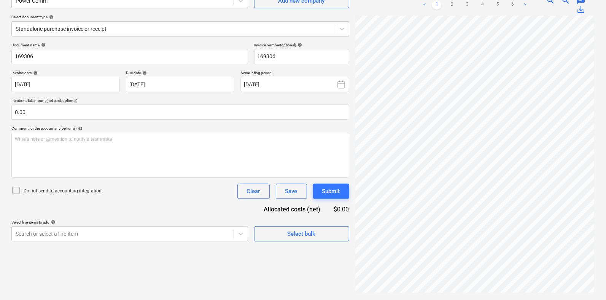
scroll to position [367, 218]
click at [450, 3] on link "2" at bounding box center [452, 4] width 9 height 9
click at [323, 51] on div "Create new document Select company Power Comm Add new company Select document t…" at bounding box center [303, 129] width 590 height 335
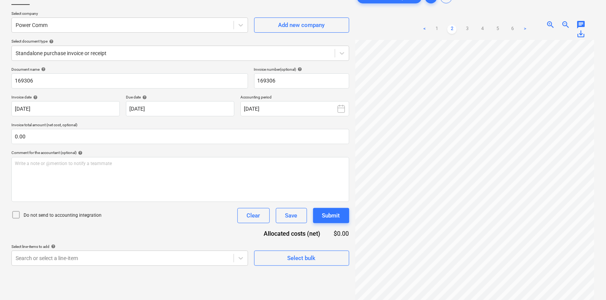
scroll to position [0, 0]
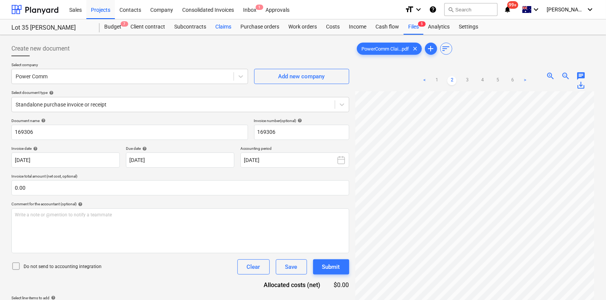
drag, startPoint x: 189, startPoint y: 26, endPoint x: 223, endPoint y: 30, distance: 33.8
click at [220, 29] on div "Claims" at bounding box center [223, 26] width 25 height 15
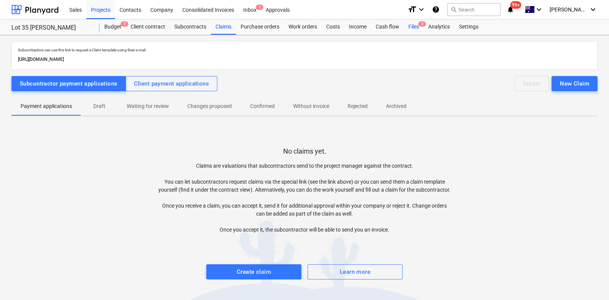
click at [417, 21] on div "Files 5" at bounding box center [414, 26] width 20 height 15
click at [415, 23] on div "Files 5" at bounding box center [414, 26] width 20 height 15
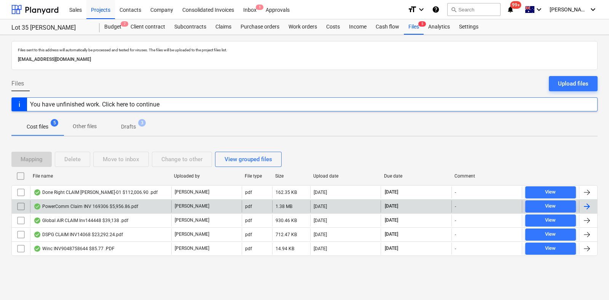
click at [53, 202] on div "PowerComm Claim INV 169306 $5,956.86.pdf" at bounding box center [100, 207] width 141 height 12
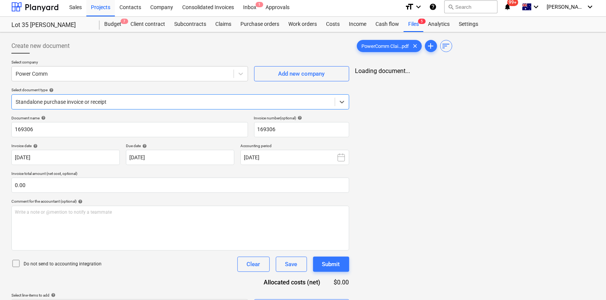
scroll to position [22, 0]
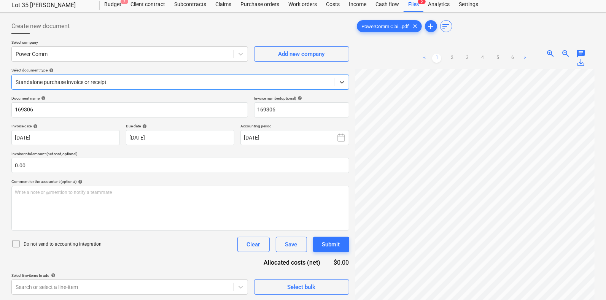
click at [583, 62] on span "save_alt" at bounding box center [581, 62] width 9 height 9
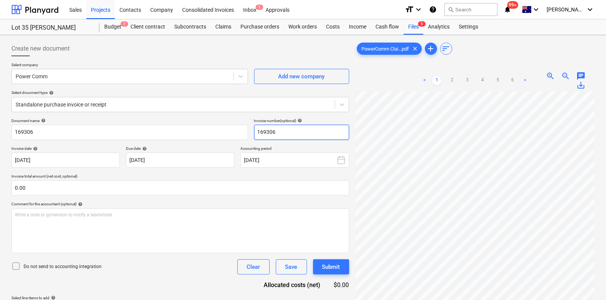
scroll to position [0, 0]
click at [196, 28] on div "Subcontracts" at bounding box center [190, 26] width 41 height 15
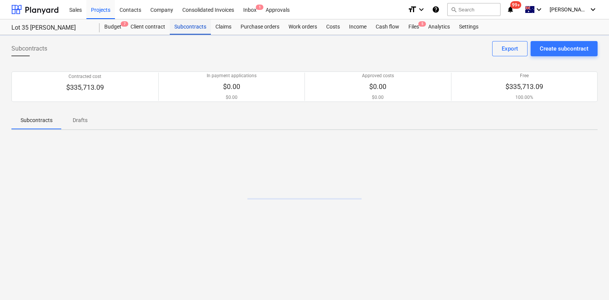
click at [196, 28] on div "Subcontracts" at bounding box center [190, 26] width 41 height 15
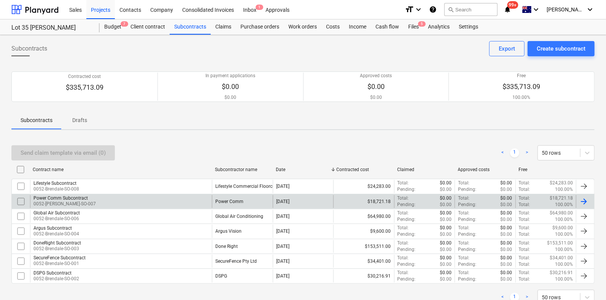
click at [187, 198] on div "Power Comm Subcontract 0052-Brendale-SO-007" at bounding box center [121, 201] width 182 height 13
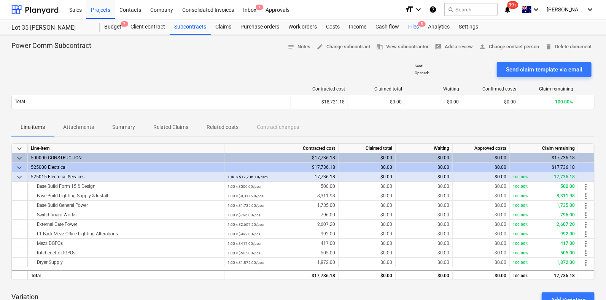
click at [409, 27] on div "Files 5" at bounding box center [414, 26] width 20 height 15
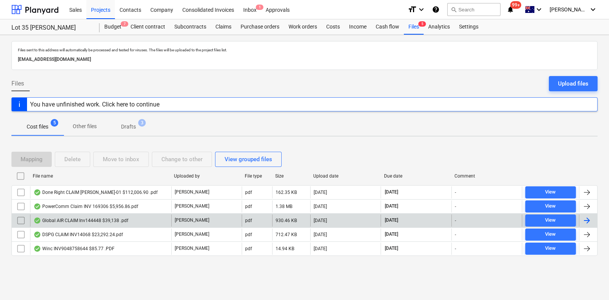
click at [136, 220] on div "Global AIR CLAIM Inv144448 $39,138 .pdf" at bounding box center [100, 221] width 141 height 12
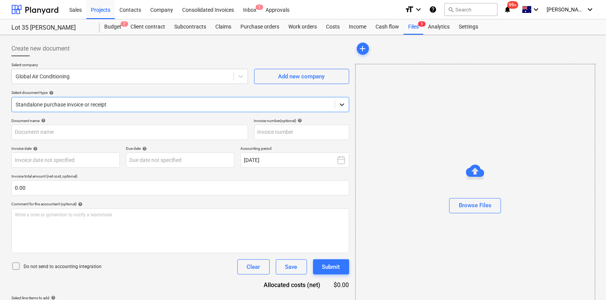
type input "144448"
type input "[DATE]"
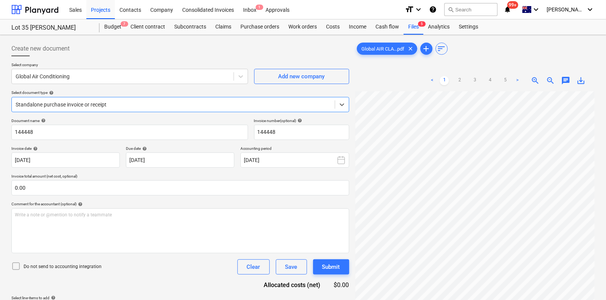
click at [578, 80] on span "save_alt" at bounding box center [581, 80] width 9 height 9
click at [190, 26] on div "Subcontracts" at bounding box center [190, 26] width 41 height 15
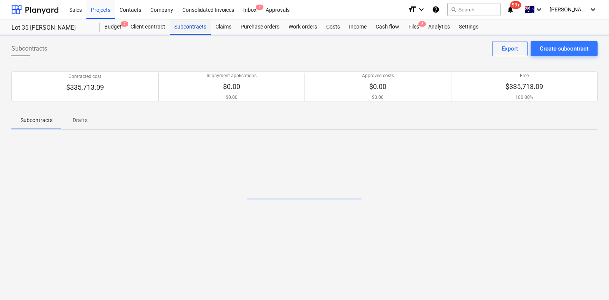
click at [190, 26] on div "Subcontracts" at bounding box center [190, 26] width 41 height 15
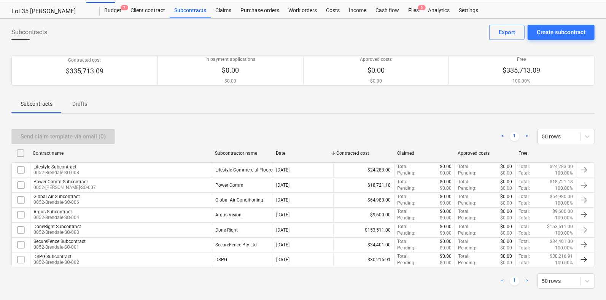
scroll to position [25, 0]
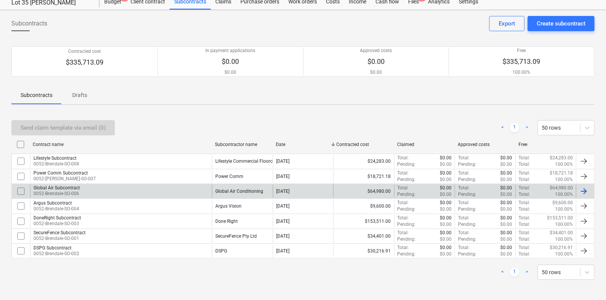
click at [86, 191] on div "Global Air Subcontract 0052-Brendale-SO-006" at bounding box center [121, 191] width 182 height 13
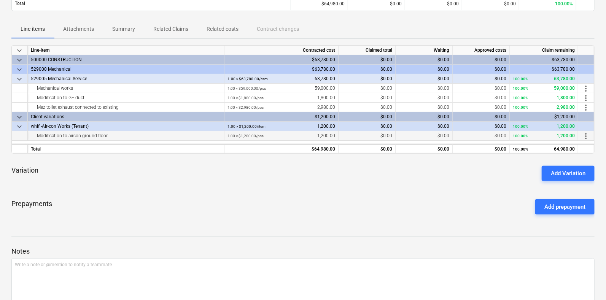
scroll to position [83, 0]
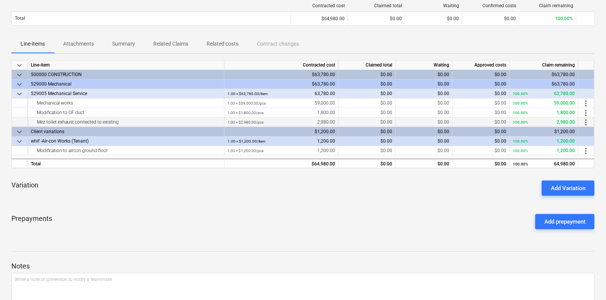
drag, startPoint x: 75, startPoint y: 115, endPoint x: 90, endPoint y: 117, distance: 15.0
click at [90, 117] on div "keyboard_arrow_down Line-item Contracted cost Claimed total Waiting Approved co…" at bounding box center [303, 114] width 584 height 108
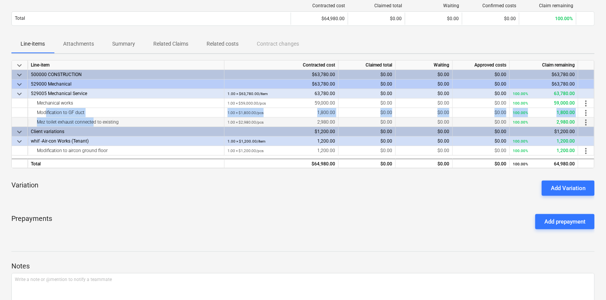
click at [90, 118] on div "Mez toilet exhaust connected to existing" at bounding box center [126, 123] width 190 height 10
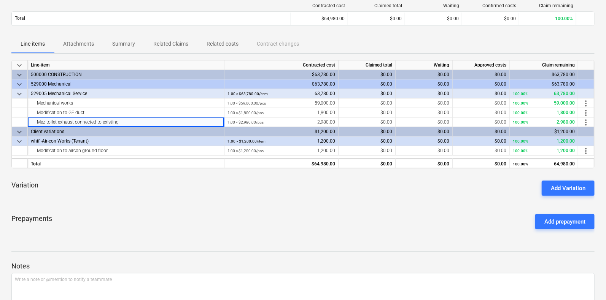
click at [125, 168] on div "keyboard_arrow_down Line-item Contracted cost Claimed total Waiting Approved co…" at bounding box center [303, 147] width 584 height 175
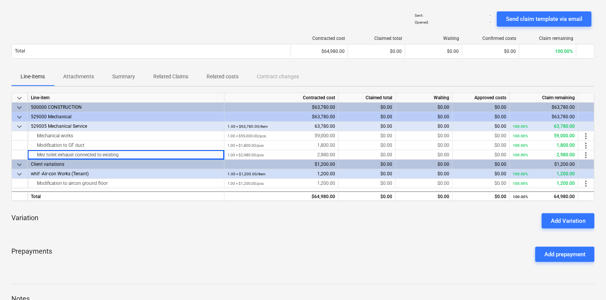
scroll to position [36, 0]
